Goal: Information Seeking & Learning: Learn about a topic

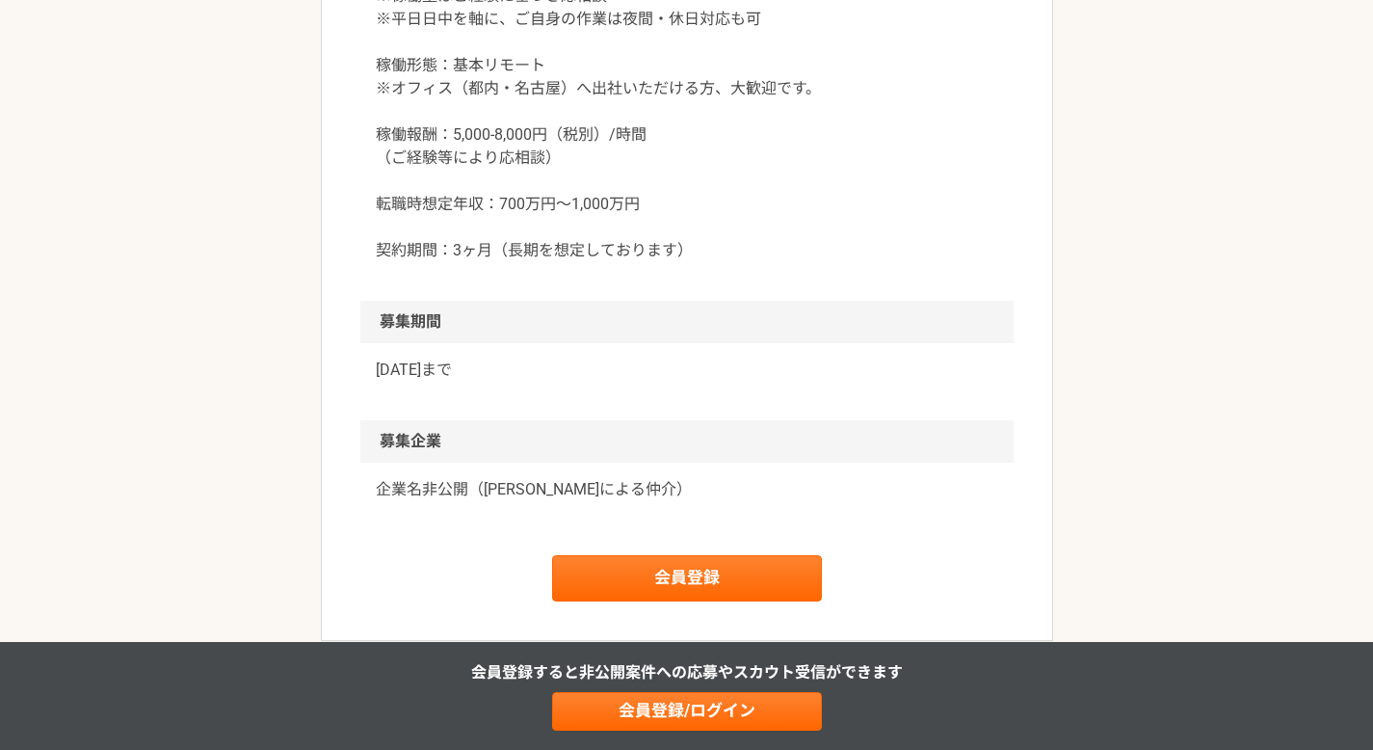
scroll to position [2603, 0]
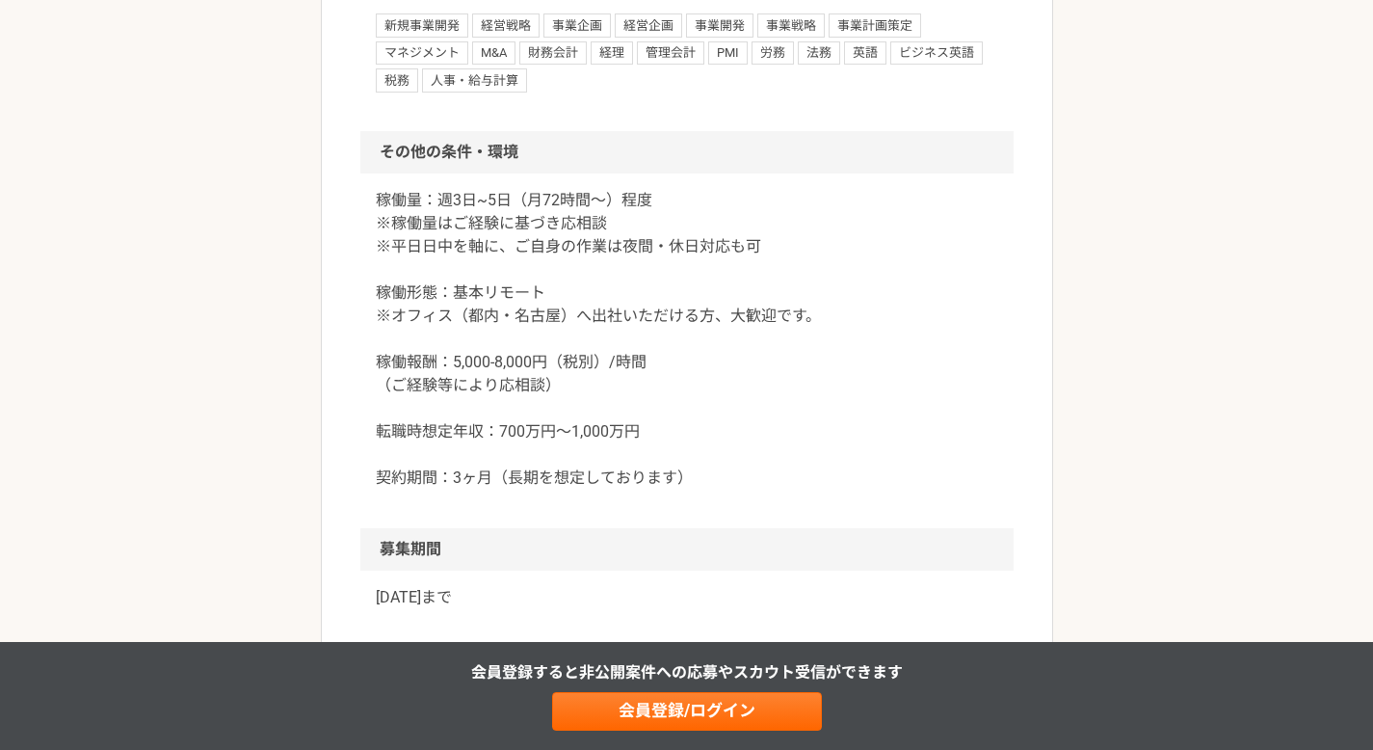
scroll to position [2465, 0]
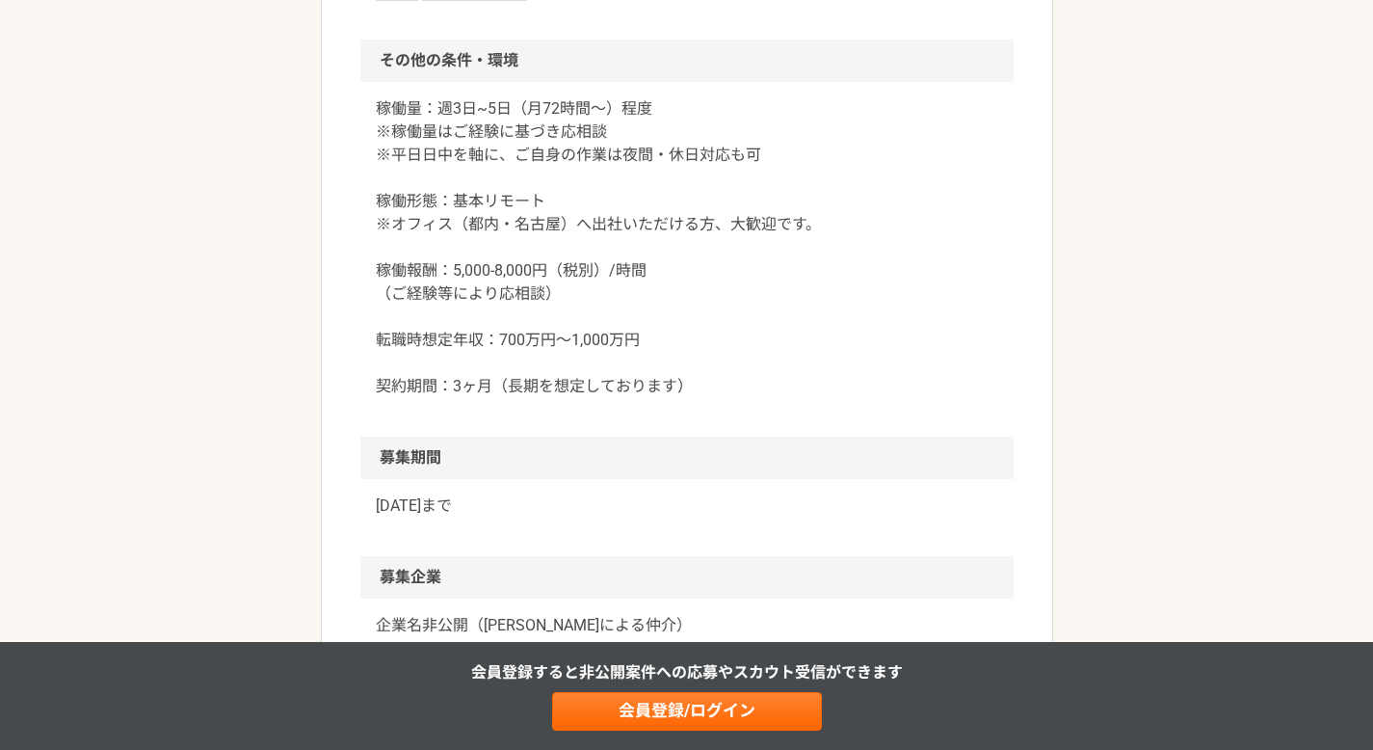
click at [708, 356] on p "稼働量：週3日~5日（月72時間〜）程度 ※稼働量はご経験に基づき応相談 ※平日日中を軸に、ご自身の作業は夜間・休日対応も可 稼働形態：基本リモート ※オフィ…" at bounding box center [687, 247] width 622 height 301
click at [539, 295] on p "稼働量：週3日~5日（月72時間〜）程度 ※稼働量はご経験に基づき応相談 ※平日日中を軸に、ご自身の作業は夜間・休日対応も可 稼働形態：基本リモート ※オフィ…" at bounding box center [687, 247] width 622 height 301
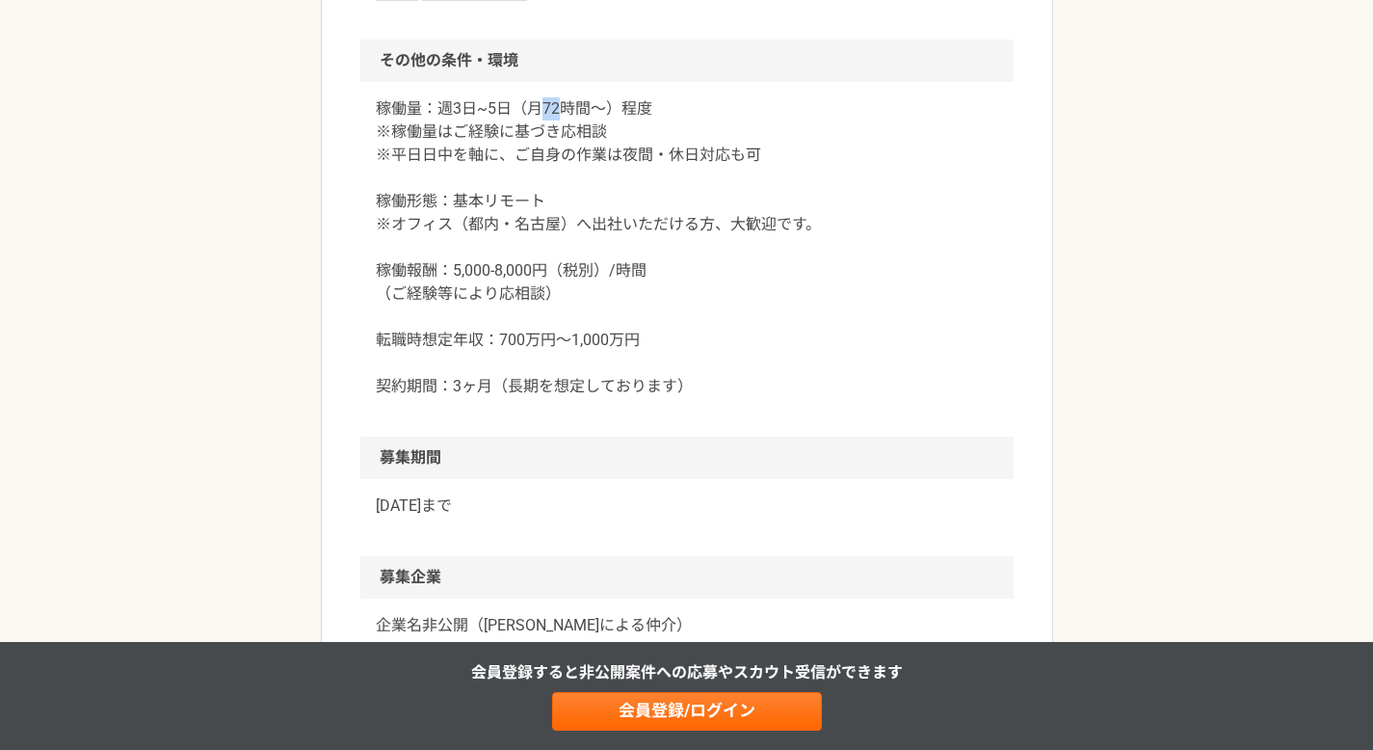
click at [539, 295] on p "稼働量：週3日~5日（月72時間〜）程度 ※稼働量はご経験に基づき応相談 ※平日日中を軸に、ご自身の作業は夜間・休日対応も可 稼働形態：基本リモート ※オフィ…" at bounding box center [687, 247] width 622 height 301
click at [579, 346] on p "稼働量：週3日~5日（月72時間〜）程度 ※稼働量はご経験に基づき応相談 ※平日日中を軸に、ご自身の作業は夜間・休日対応も可 稼働形態：基本リモート ※オフィ…" at bounding box center [687, 247] width 622 height 301
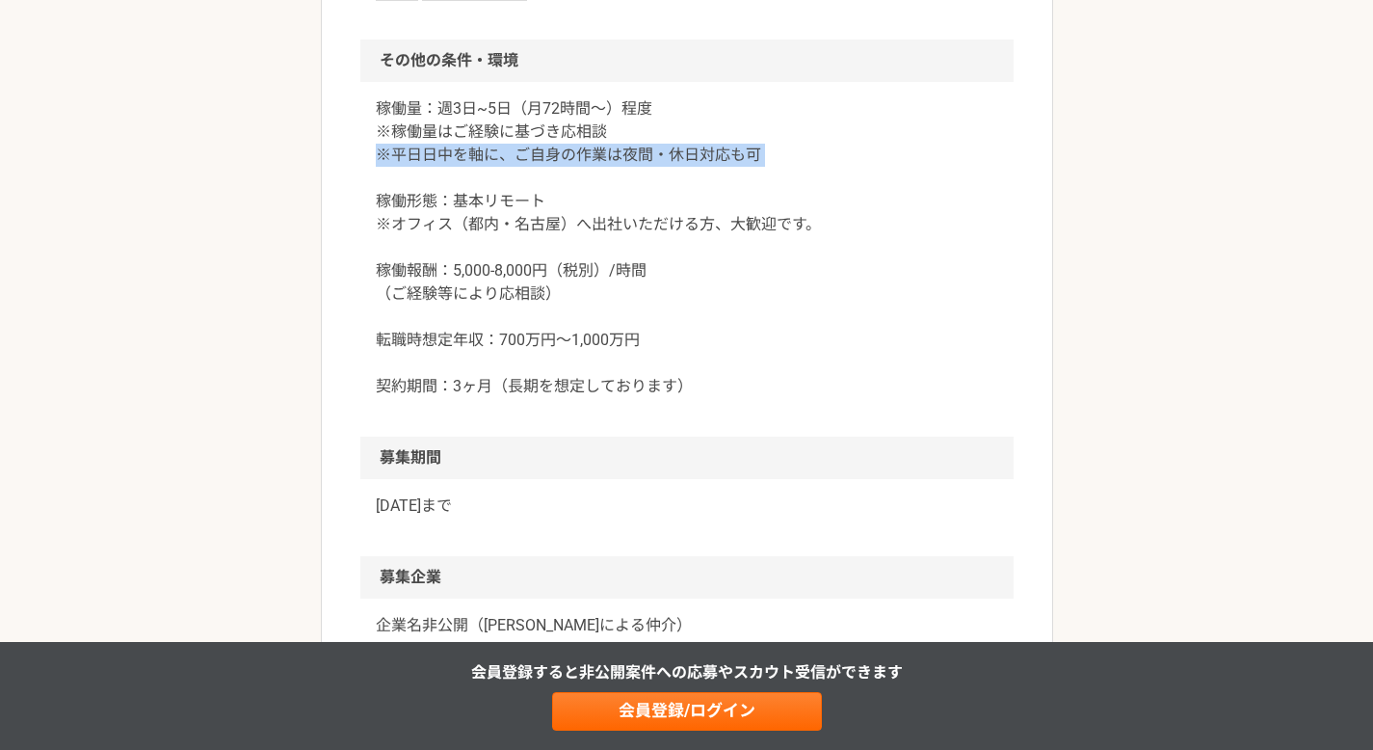
click at [692, 325] on p "稼働量：週3日~5日（月72時間〜）程度 ※稼働量はご経験に基づき応相談 ※平日日中を軸に、ご自身の作業は夜間・休日対応も可 稼働形態：基本リモート ※オフィ…" at bounding box center [687, 247] width 622 height 301
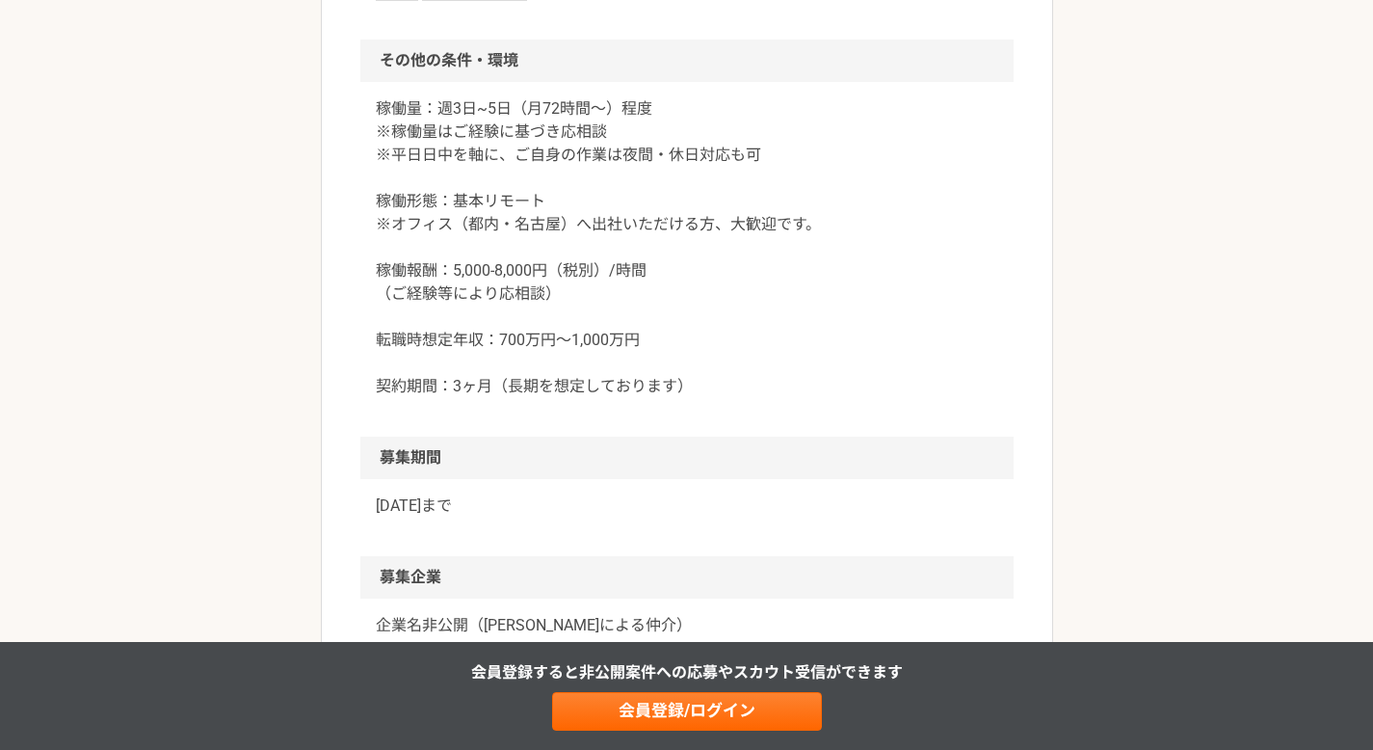
click at [692, 325] on p "稼働量：週3日~5日（月72時間〜）程度 ※稼働量はご経験に基づき応相談 ※平日日中を軸に、ご自身の作業は夜間・休日対応も可 稼働形態：基本リモート ※オフィ…" at bounding box center [687, 247] width 622 height 301
click at [557, 373] on p "稼働量：週3日~5日（月72時間〜）程度 ※稼働量はご経験に基づき応相談 ※平日日中を軸に、ご自身の作業は夜間・休日対応も可 稼働形態：基本リモート ※オフィ…" at bounding box center [687, 247] width 622 height 301
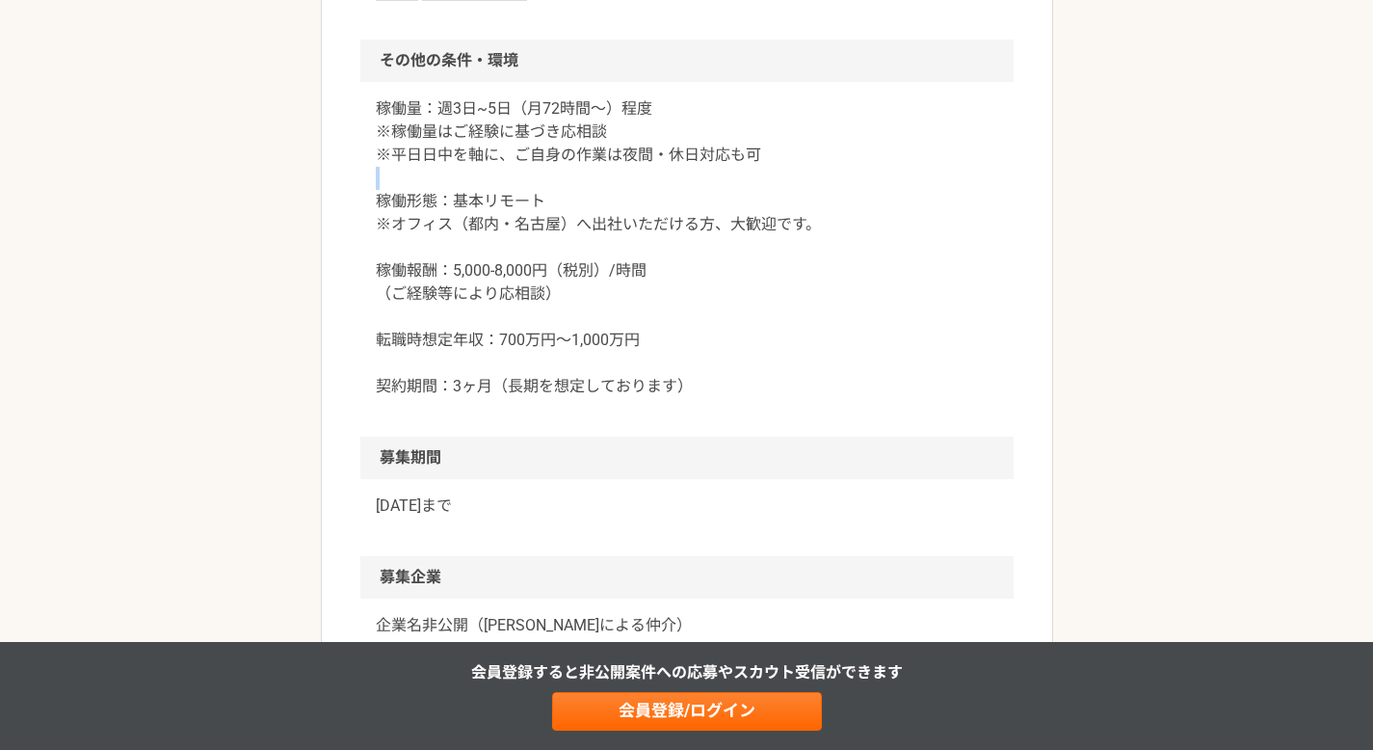
click at [557, 373] on p "稼働量：週3日~5日（月72時間〜）程度 ※稼働量はご経験に基づき応相談 ※平日日中を軸に、ご自身の作業は夜間・休日対応も可 稼働形態：基本リモート ※オフィ…" at bounding box center [687, 247] width 622 height 301
click at [605, 398] on p "稼働量：週3日~5日（月72時間〜）程度 ※稼働量はご経験に基づき応相談 ※平日日中を軸に、ご自身の作業は夜間・休日対応も可 稼働形態：基本リモート ※オフィ…" at bounding box center [687, 247] width 622 height 301
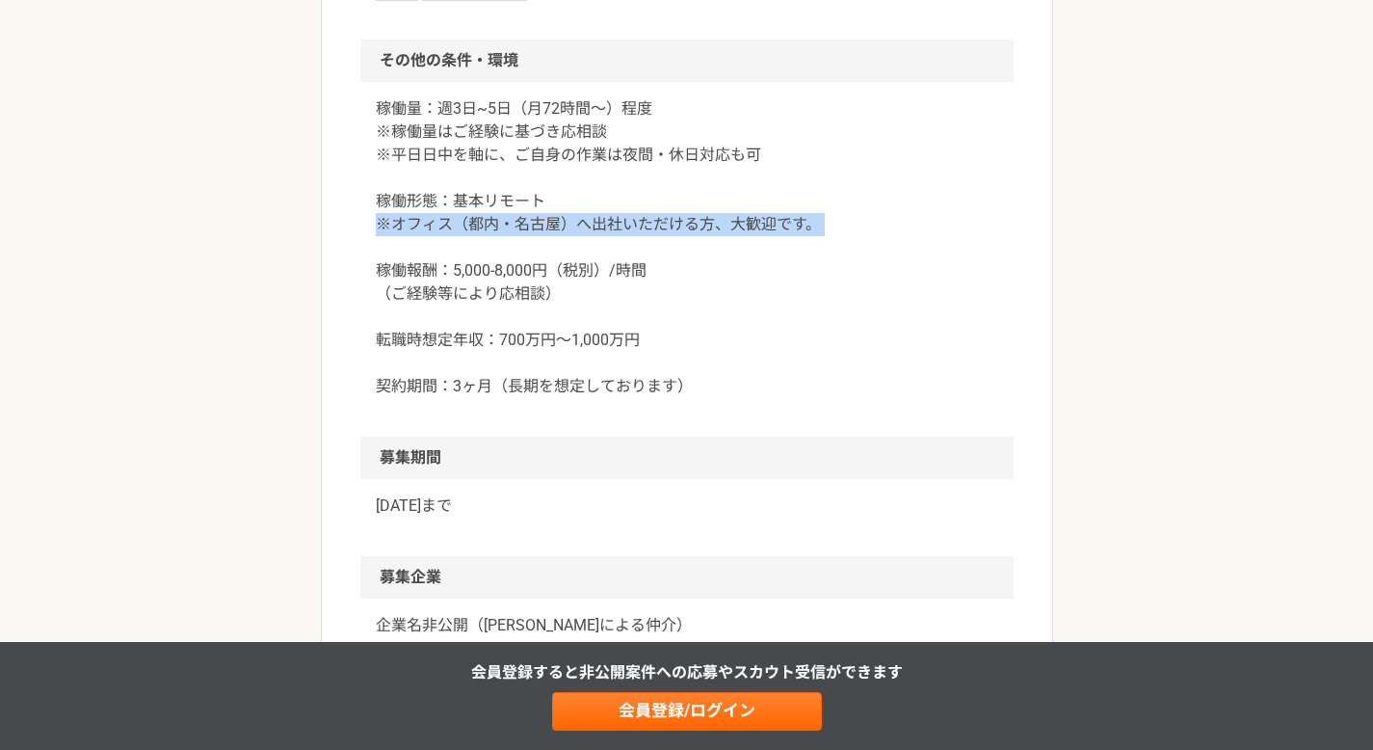
click at [605, 398] on p "稼働量：週3日~5日（月72時間〜）程度 ※稼働量はご経験に基づき応相談 ※平日日中を軸に、ご自身の作業は夜間・休日対応も可 稼働形態：基本リモート ※オフィ…" at bounding box center [687, 247] width 622 height 301
click at [635, 398] on p "稼働量：週3日~5日（月72時間〜）程度 ※稼働量はご経験に基づき応相談 ※平日日中を軸に、ご自身の作業は夜間・休日対応も可 稼働形態：基本リモート ※オフィ…" at bounding box center [687, 247] width 622 height 301
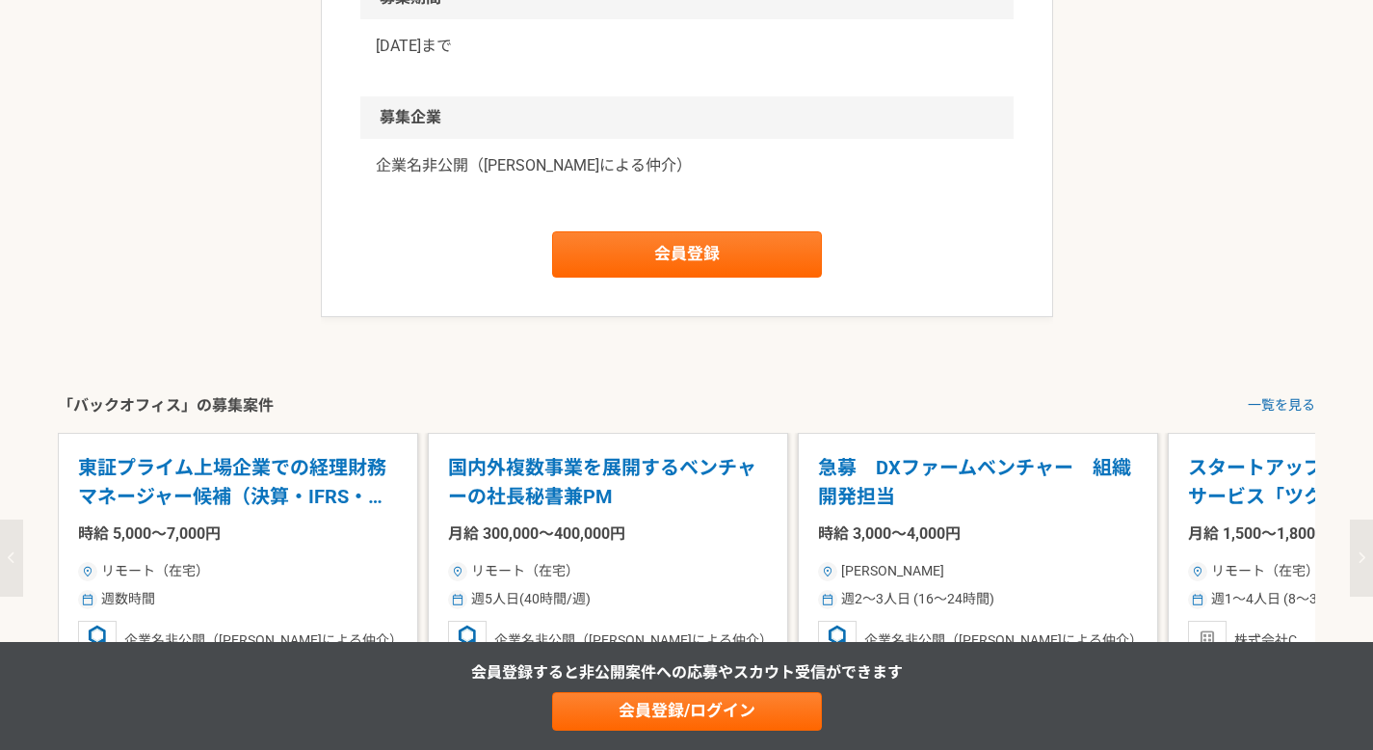
scroll to position [3012, 0]
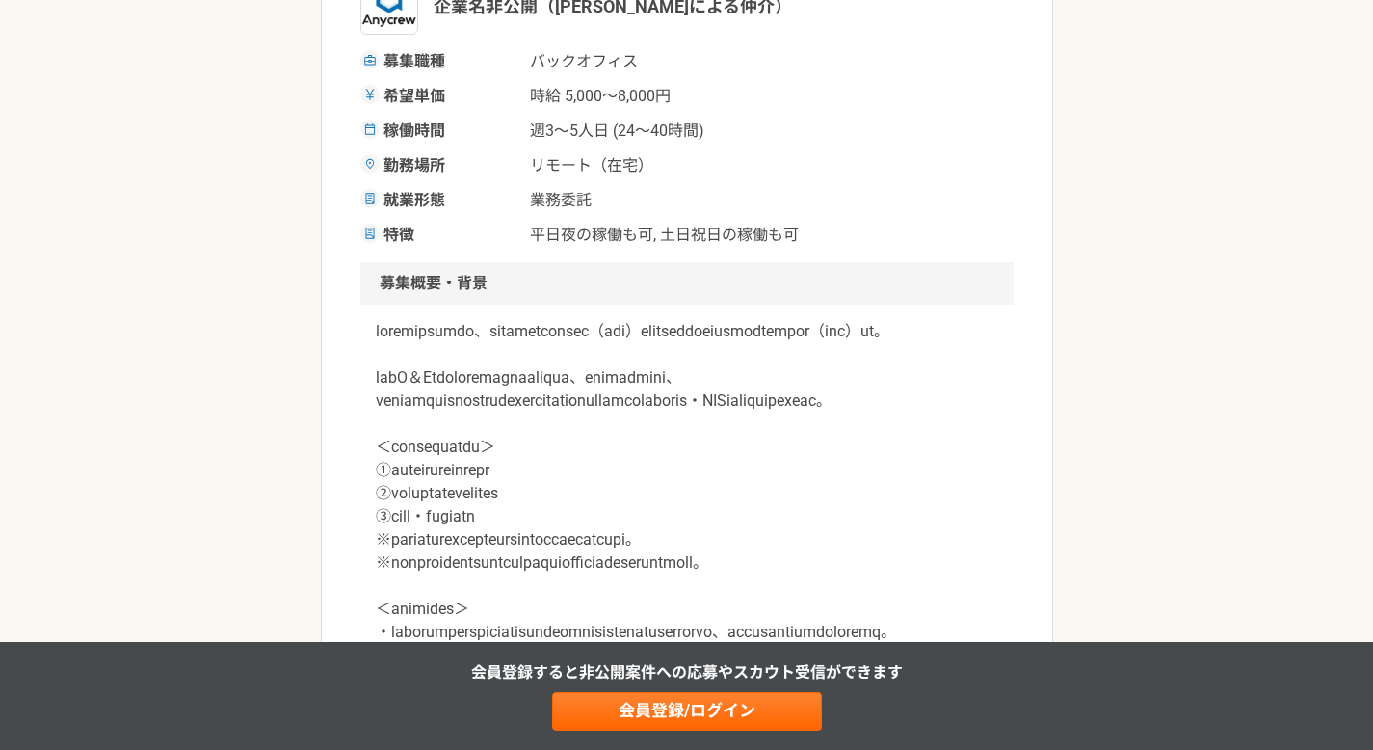
scroll to position [0, 0]
